Goal: Information Seeking & Learning: Learn about a topic

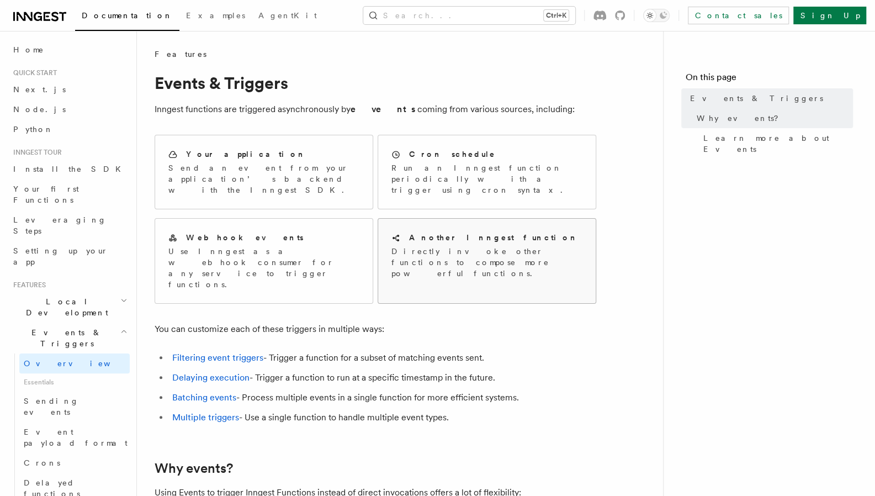
click at [418, 253] on p "Directly invoke other functions to compose more powerful functions." at bounding box center [487, 262] width 191 height 33
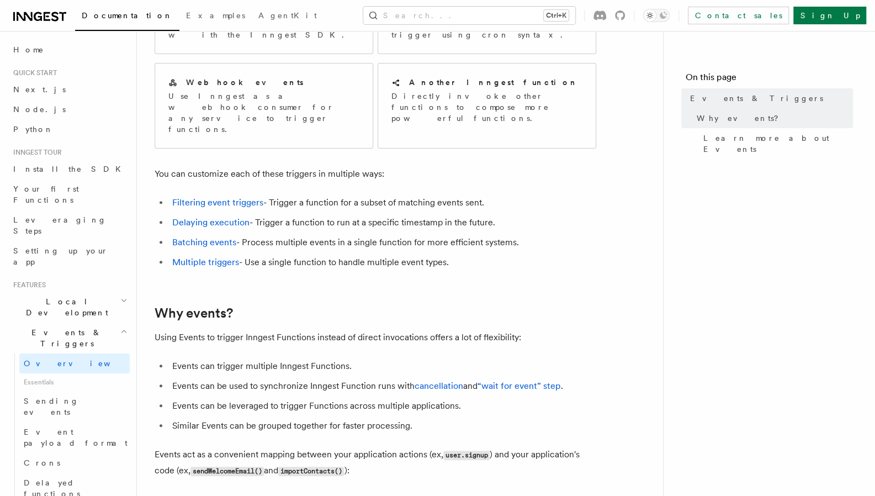
scroll to position [166, 0]
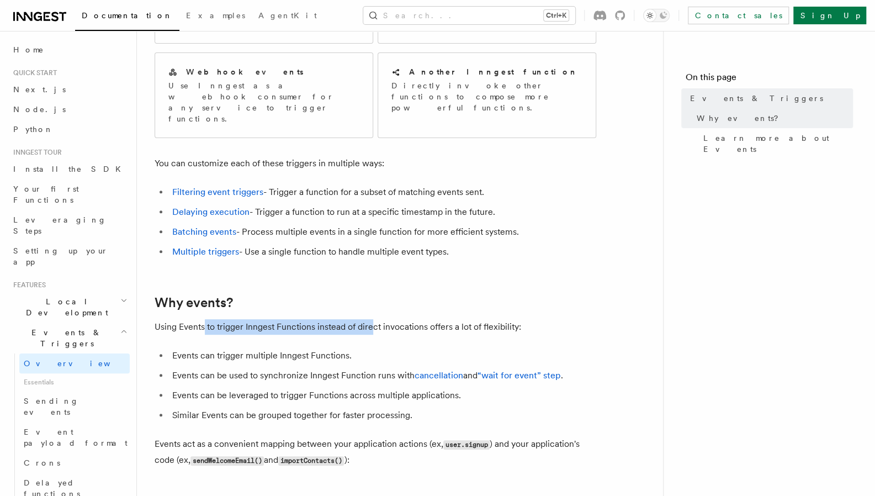
drag, startPoint x: 203, startPoint y: 293, endPoint x: 371, endPoint y: 292, distance: 167.4
click at [371, 319] on p "Using Events to trigger Inngest Functions instead of direct invocations offers …" at bounding box center [376, 326] width 442 height 15
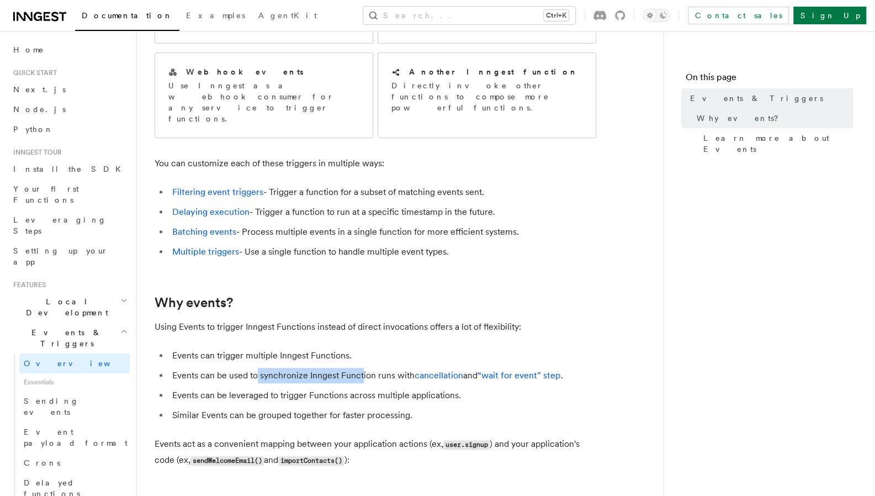
drag, startPoint x: 257, startPoint y: 345, endPoint x: 362, endPoint y: 335, distance: 105.5
click at [362, 368] on li "Events can be used to synchronize Inngest Function runs with cancellation and “…" at bounding box center [382, 375] width 427 height 15
drag, startPoint x: 232, startPoint y: 364, endPoint x: 341, endPoint y: 361, distance: 109.4
click at [341, 388] on li "Events can be leveraged to trigger Functions across multiple applications." at bounding box center [382, 395] width 427 height 15
drag, startPoint x: 244, startPoint y: 386, endPoint x: 383, endPoint y: 375, distance: 139.6
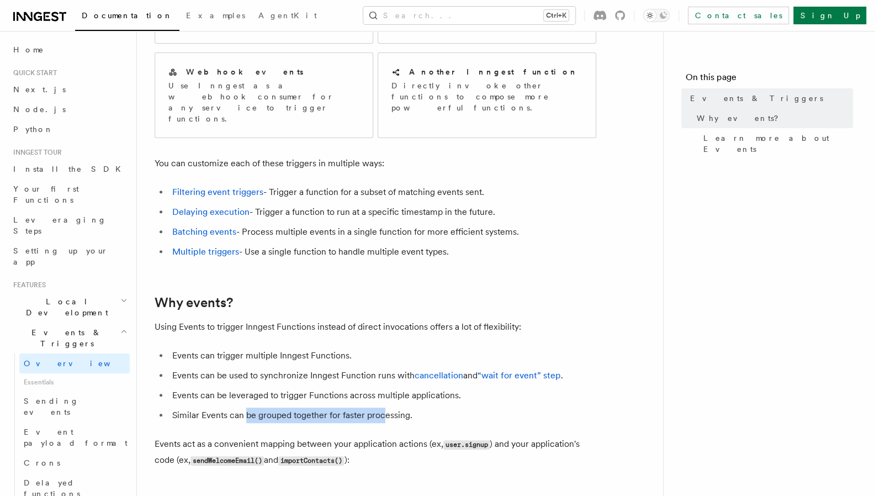
click at [383, 408] on li "Similar Events can be grouped together for faster processing." at bounding box center [382, 415] width 427 height 15
drag, startPoint x: 506, startPoint y: 410, endPoint x: 557, endPoint y: 415, distance: 51.1
click at [557, 436] on p "Events act as a convenient mapping between your application actions (ex, user.s…" at bounding box center [376, 452] width 442 height 32
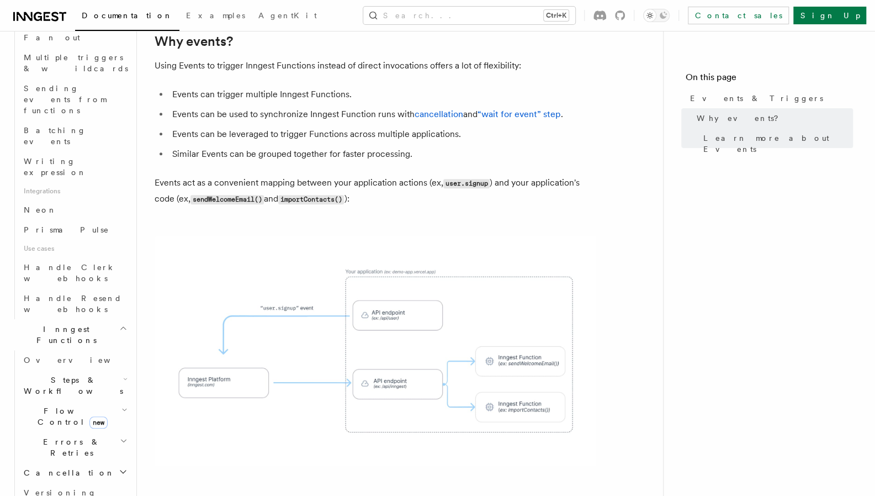
scroll to position [663, 0]
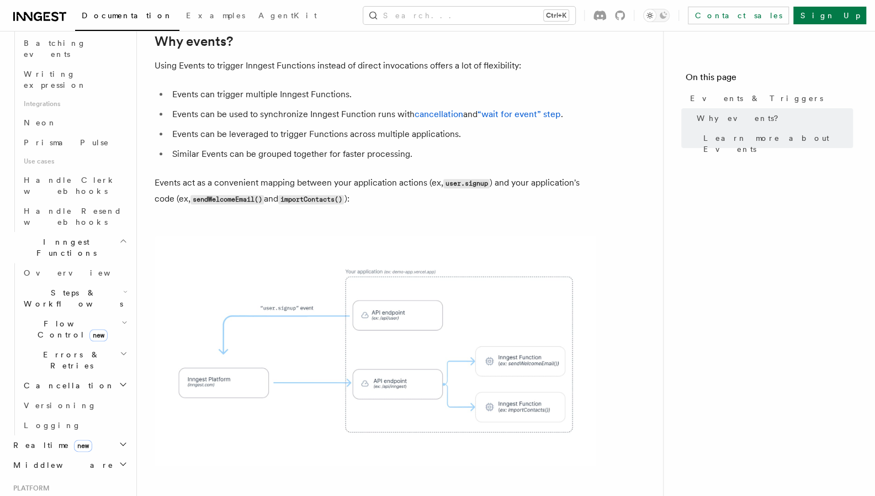
click at [67, 287] on span "Steps & Workflows" at bounding box center [71, 298] width 104 height 22
click at [59, 339] on span "Function steps" at bounding box center [76, 343] width 85 height 9
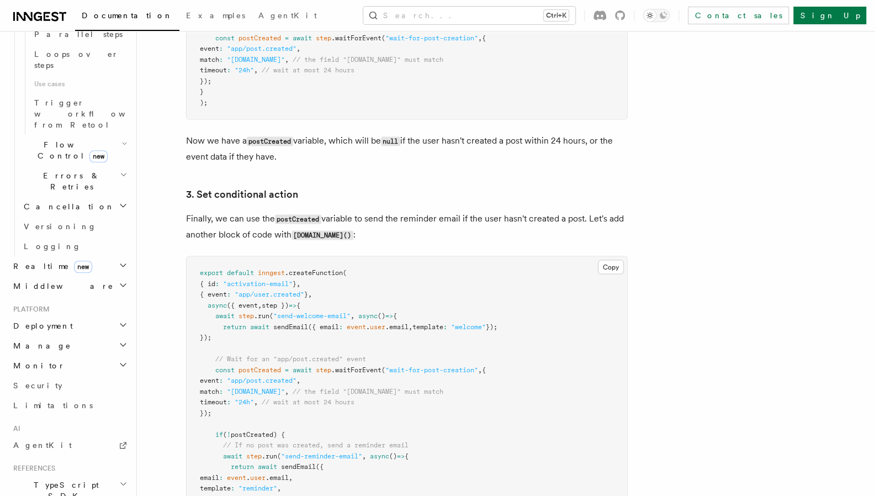
scroll to position [1326, 0]
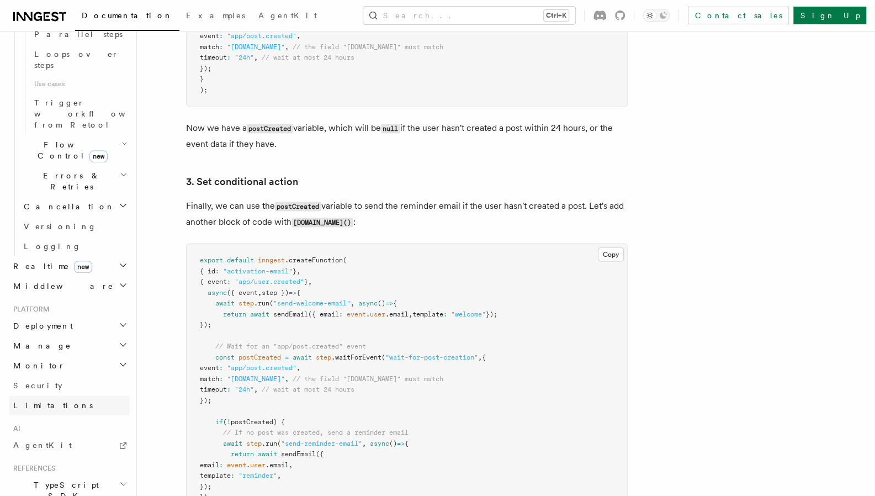
click at [56, 395] on link "Limitations" at bounding box center [69, 405] width 121 height 20
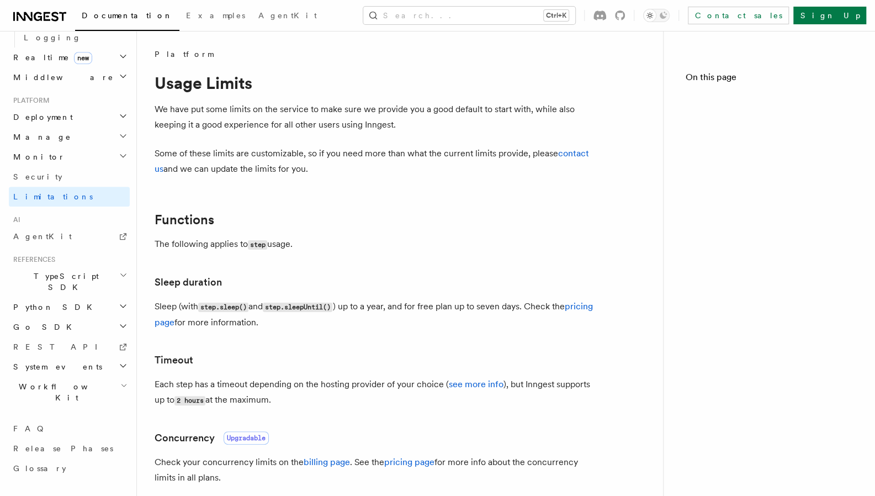
scroll to position [388, 0]
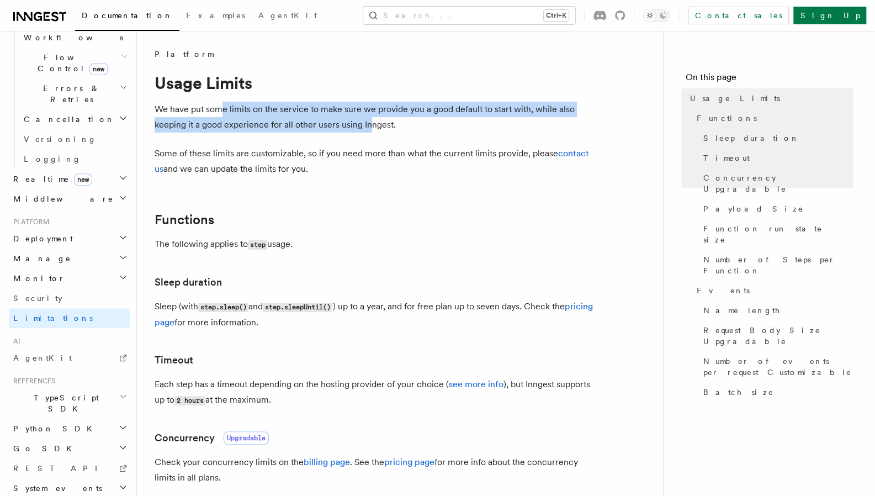
drag, startPoint x: 225, startPoint y: 114, endPoint x: 368, endPoint y: 122, distance: 143.8
click at [368, 122] on p "We have put some limits on the service to make sure we provide you a good defau…" at bounding box center [376, 117] width 442 height 31
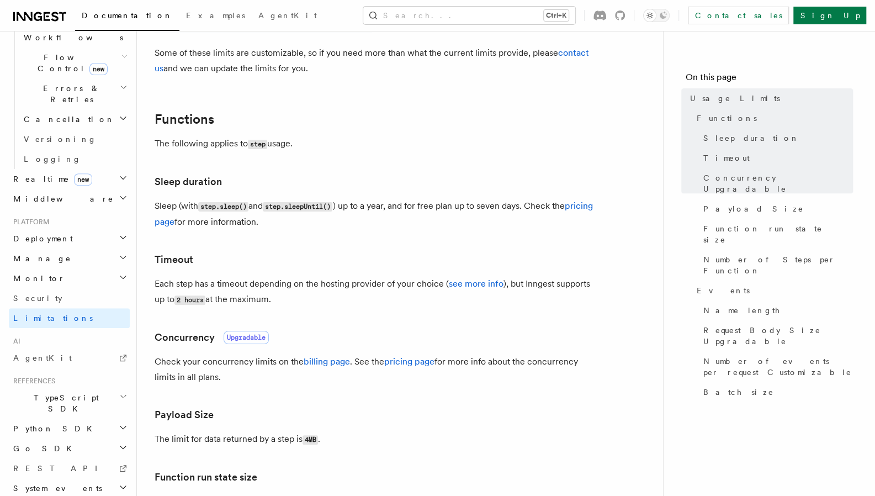
scroll to position [110, 0]
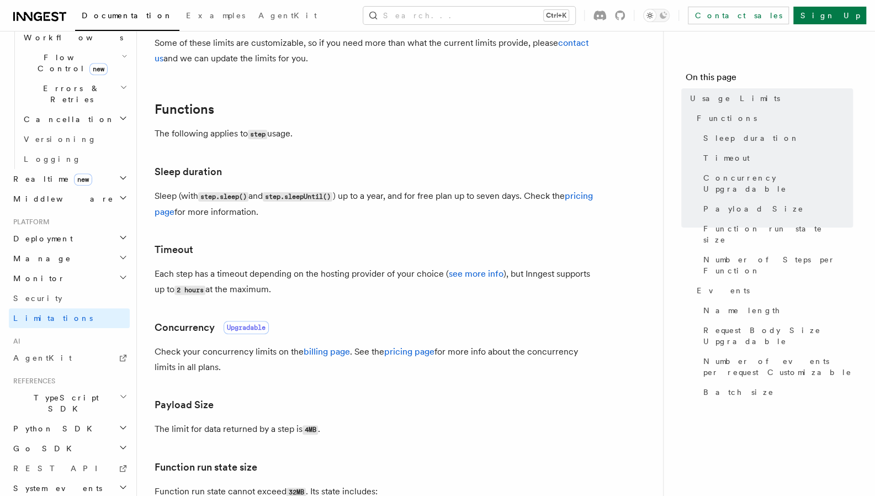
click at [59, 229] on h2 "Deployment" at bounding box center [69, 239] width 121 height 20
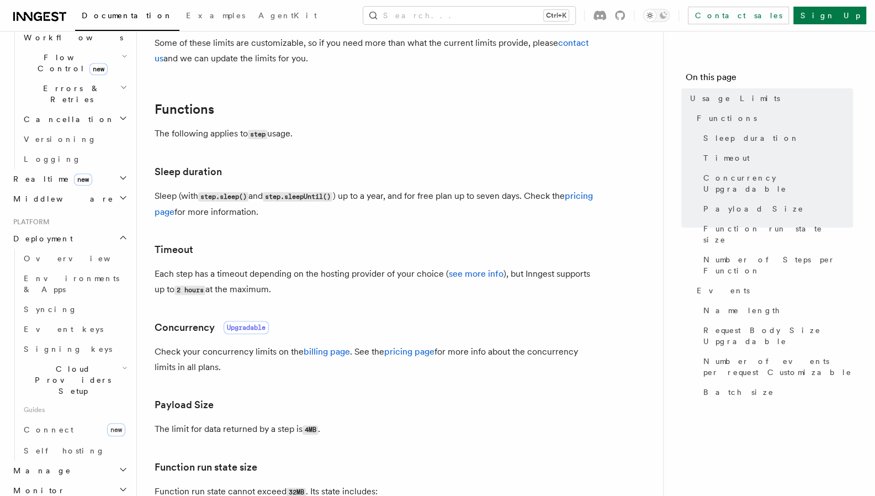
click at [59, 229] on h2 "Deployment" at bounding box center [69, 239] width 121 height 20
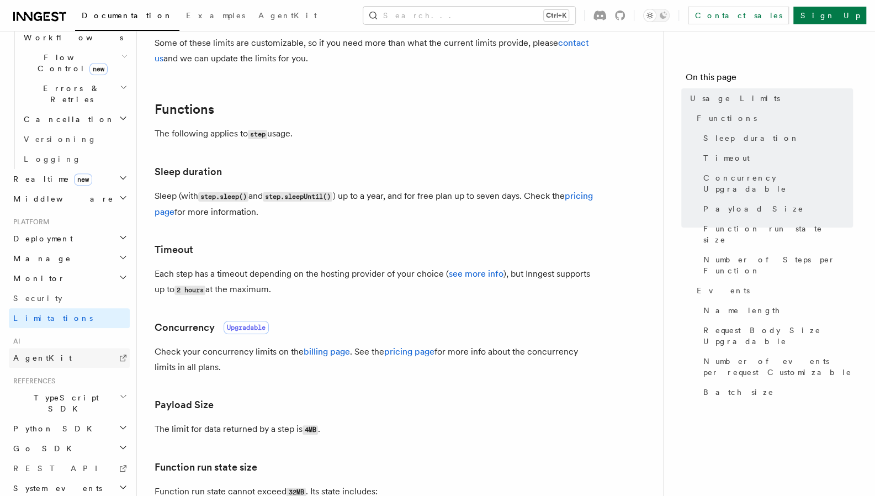
click at [40, 353] on span "AgentKit" at bounding box center [42, 357] width 59 height 9
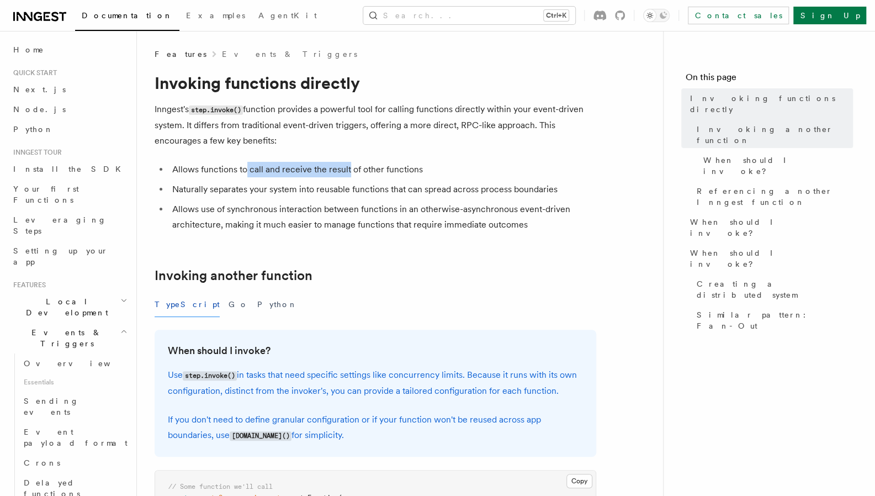
drag, startPoint x: 246, startPoint y: 172, endPoint x: 349, endPoint y: 172, distance: 103.3
click at [349, 172] on li "Allows functions to call and receive the result of other functions" at bounding box center [382, 169] width 427 height 15
